Goal: Task Accomplishment & Management: Complete application form

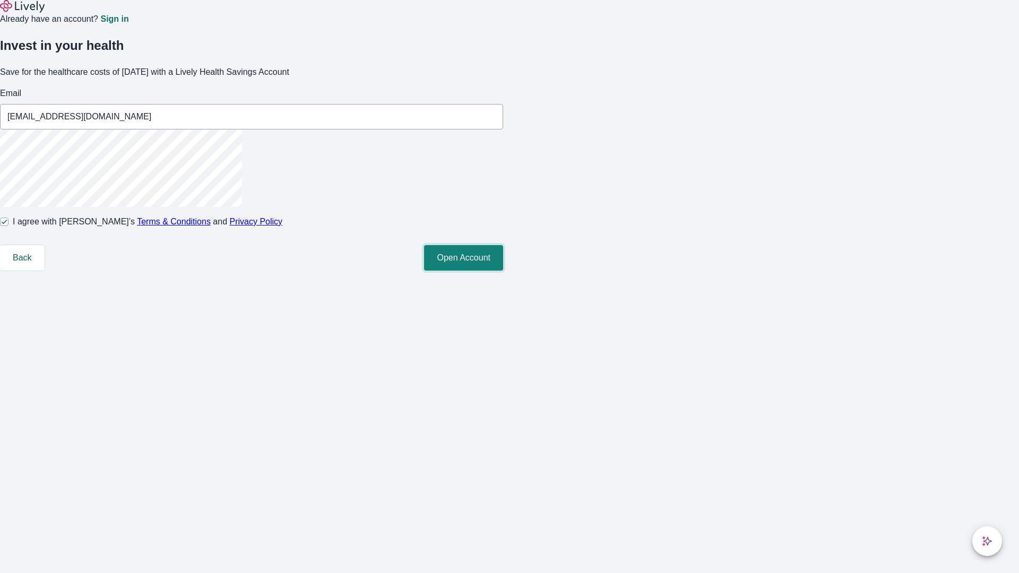
click at [503, 271] on button "Open Account" at bounding box center [463, 257] width 79 height 25
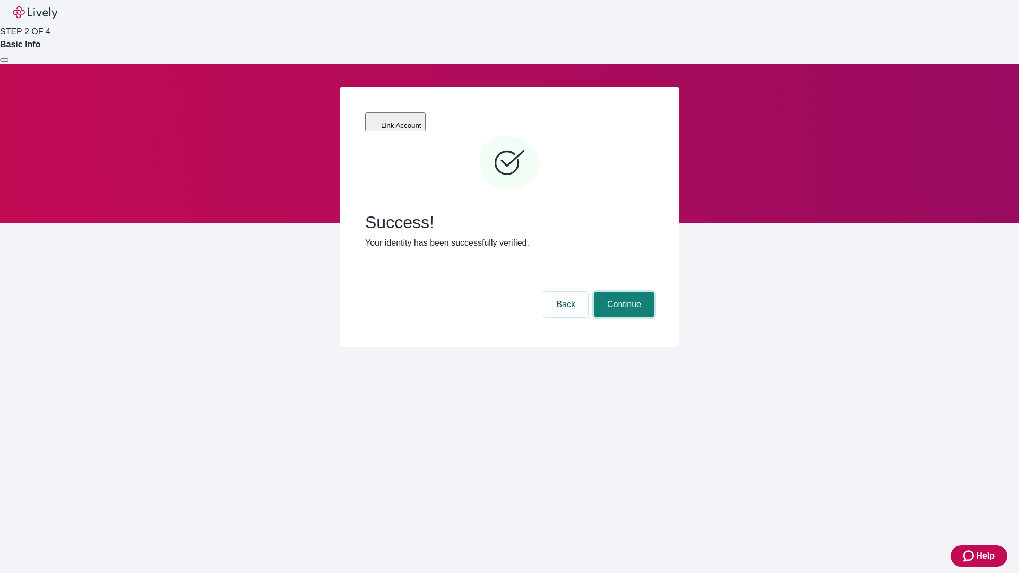
click at [623, 292] on button "Continue" at bounding box center [623, 304] width 59 height 25
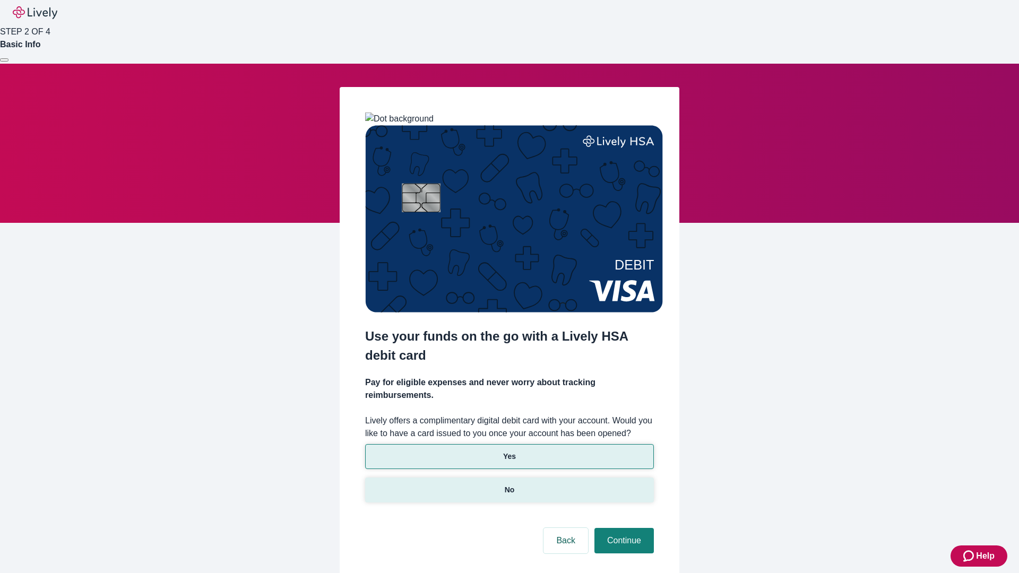
click at [509, 485] on p "No" at bounding box center [510, 490] width 10 height 11
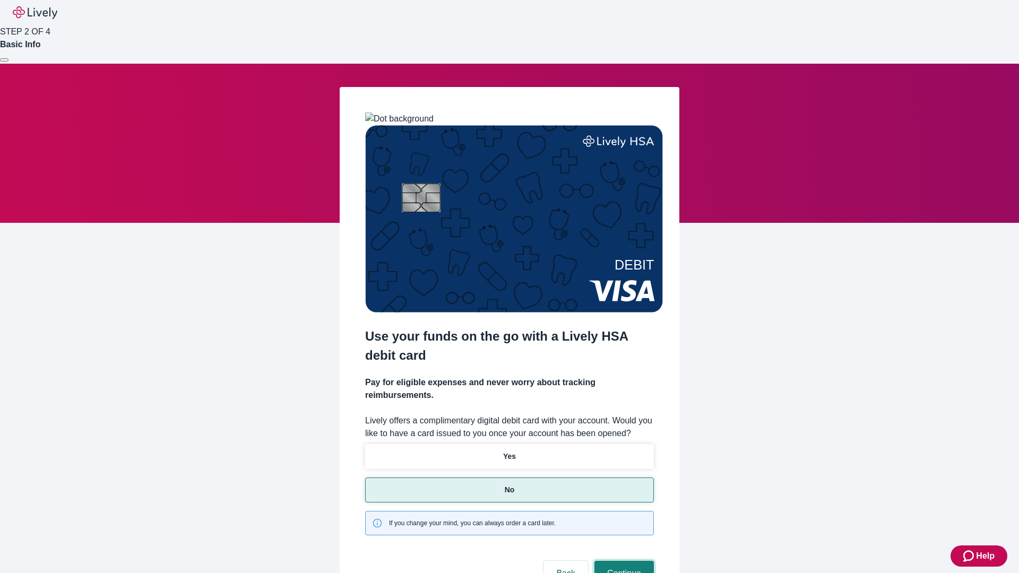
click at [623, 561] on button "Continue" at bounding box center [623, 573] width 59 height 25
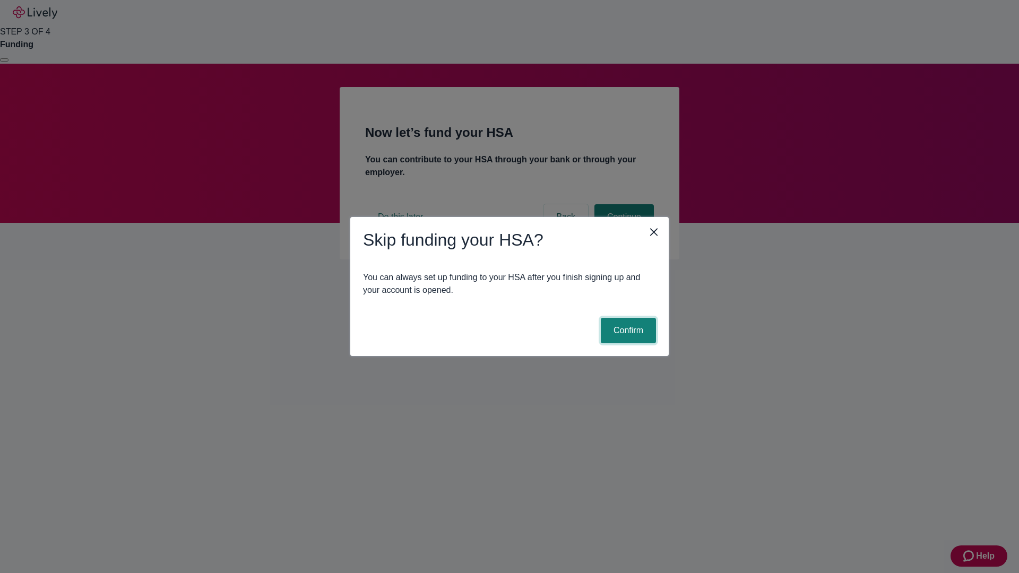
click at [627, 331] on button "Confirm" at bounding box center [628, 330] width 55 height 25
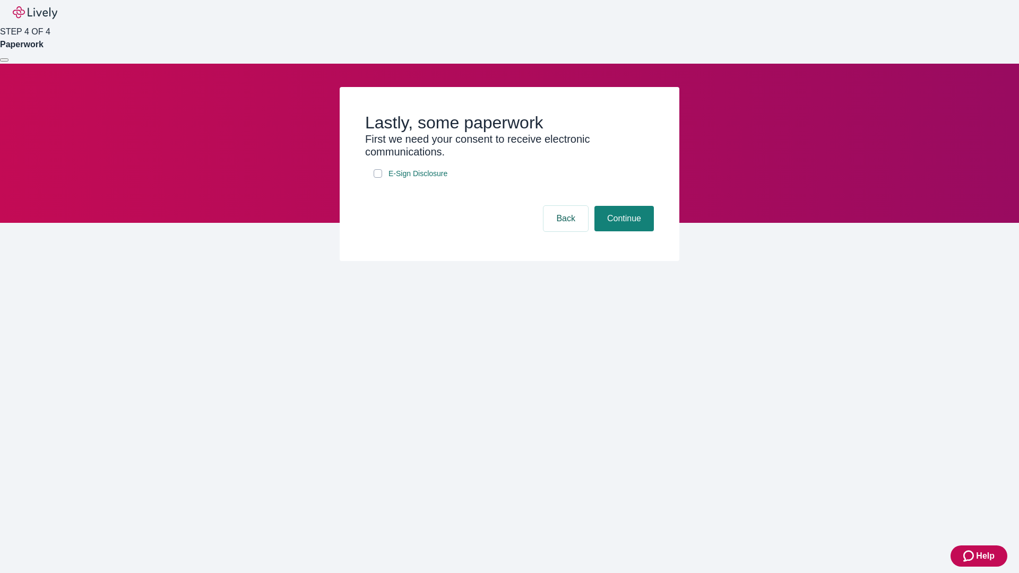
click at [378, 178] on input "E-Sign Disclosure" at bounding box center [378, 173] width 8 height 8
checkbox input "true"
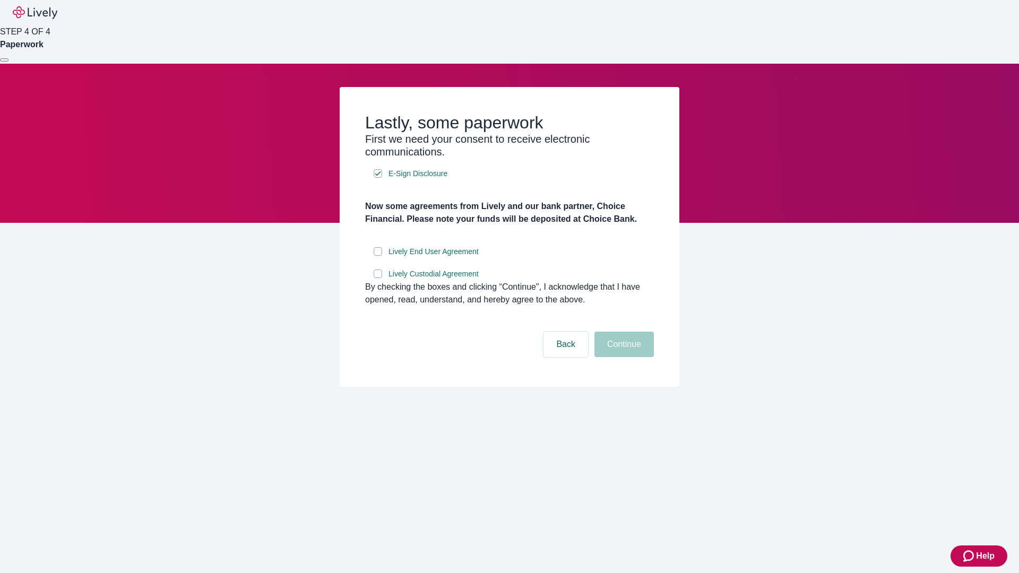
click at [378, 256] on input "Lively End User Agreement" at bounding box center [378, 251] width 8 height 8
checkbox input "true"
click at [378, 278] on input "Lively Custodial Agreement" at bounding box center [378, 274] width 8 height 8
checkbox input "true"
click at [623, 357] on button "Continue" at bounding box center [623, 344] width 59 height 25
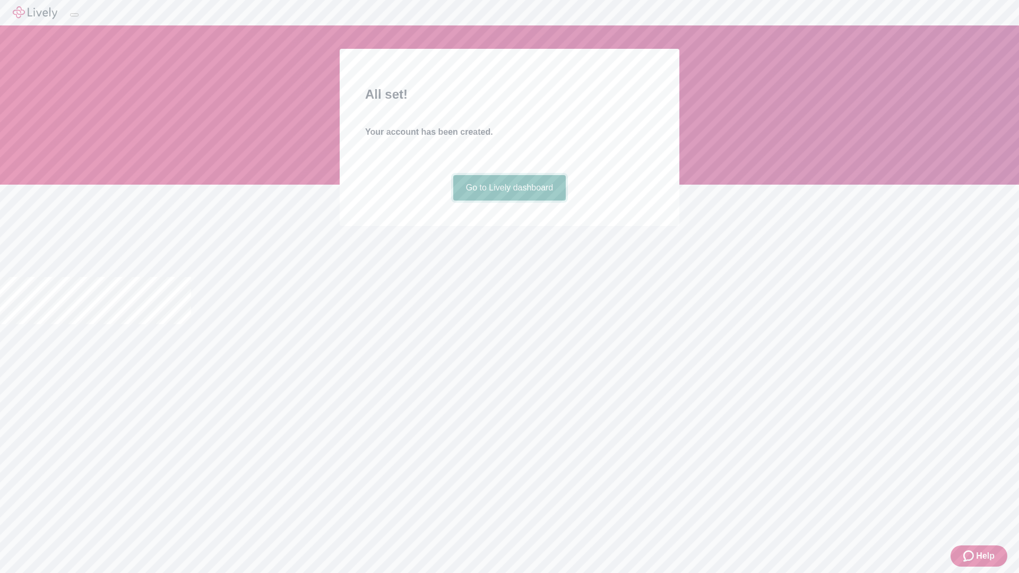
click at [509, 201] on link "Go to Lively dashboard" at bounding box center [509, 187] width 113 height 25
